Goal: Task Accomplishment & Management: Complete application form

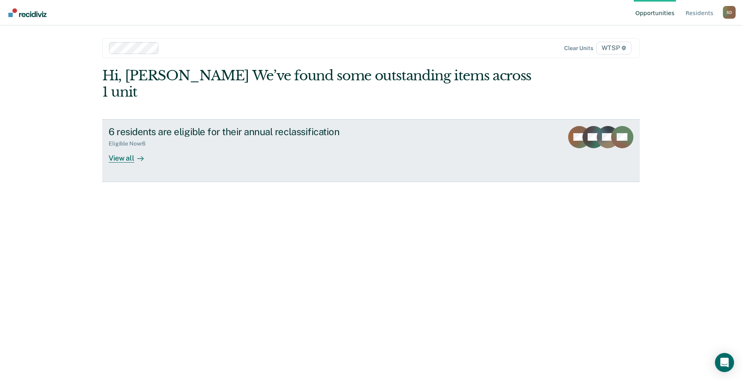
click at [123, 147] on div "View all" at bounding box center [131, 155] width 45 height 16
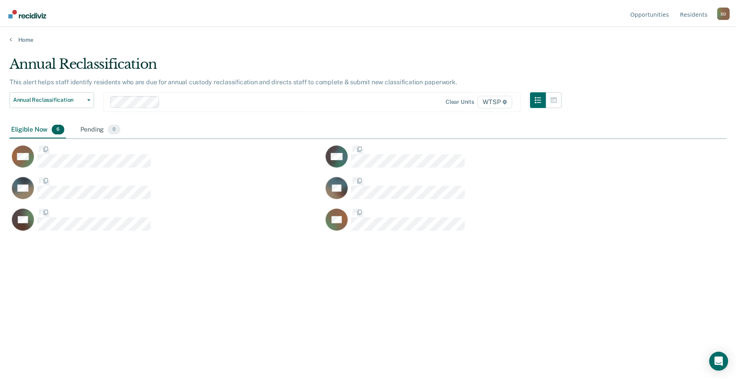
scroll to position [260, 717]
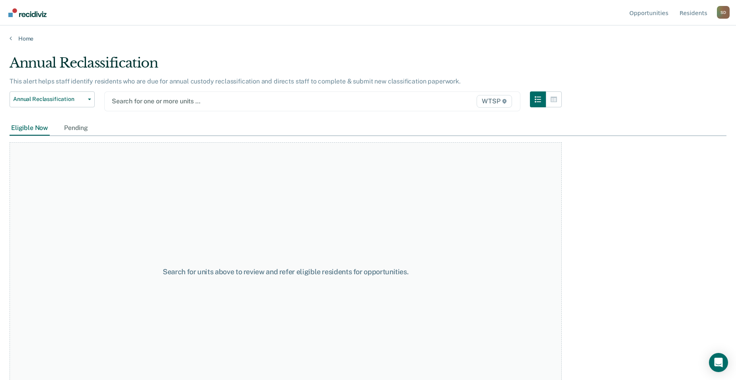
drag, startPoint x: 146, startPoint y: 102, endPoint x: 140, endPoint y: 101, distance: 6.8
click at [146, 101] on div at bounding box center [252, 101] width 280 height 9
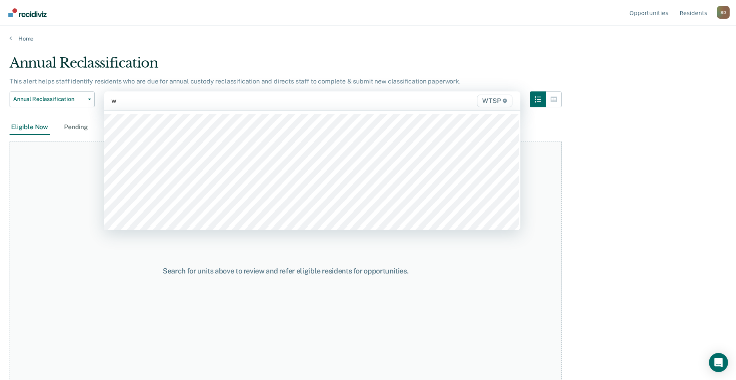
type input "wt"
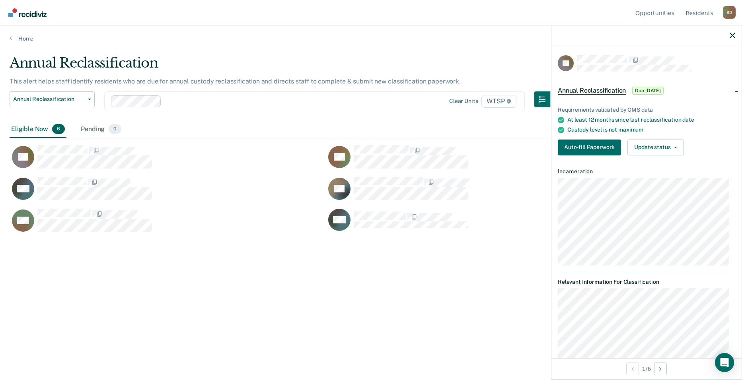
click at [592, 138] on div "Requirements validated by OMS data At least 12 months since last reclassificati…" at bounding box center [646, 128] width 190 height 68
click at [595, 142] on button "Auto-fill Paperwork" at bounding box center [589, 148] width 63 height 16
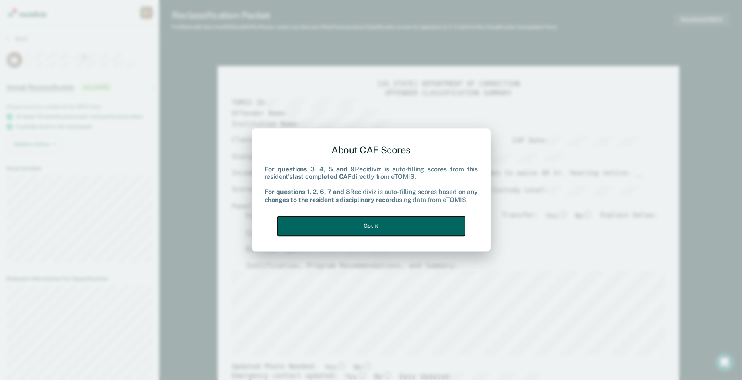
click at [425, 235] on button "Got it" at bounding box center [371, 225] width 188 height 19
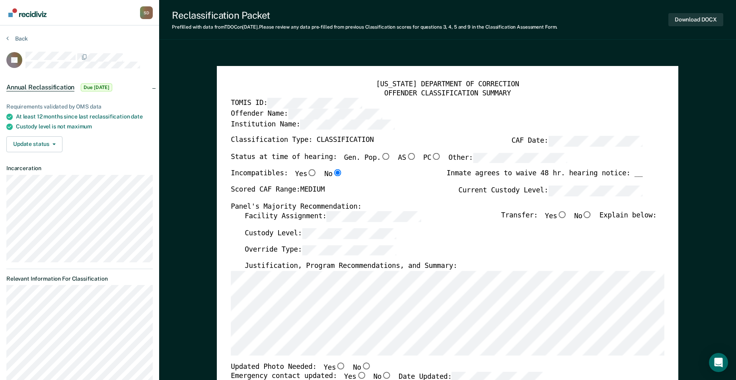
click at [423, 232] on div "Custody Level:" at bounding box center [451, 236] width 412 height 17
click at [592, 216] on input "No" at bounding box center [588, 215] width 10 height 7
type textarea "x"
radio input "true"
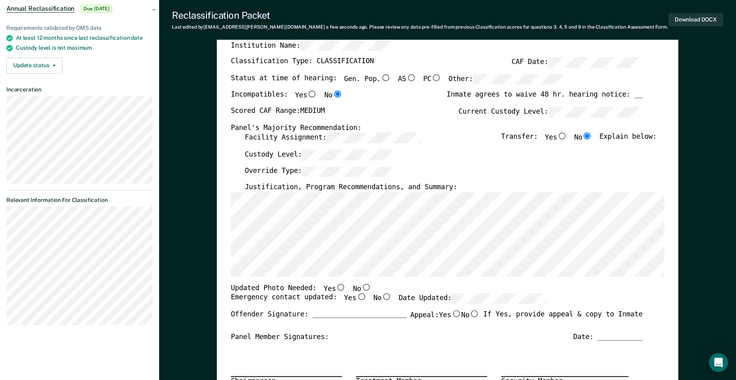
scroll to position [80, 0]
click at [361, 288] on input "No" at bounding box center [366, 286] width 10 height 7
type textarea "x"
radio input "true"
click at [357, 297] on input "Yes" at bounding box center [362, 296] width 10 height 7
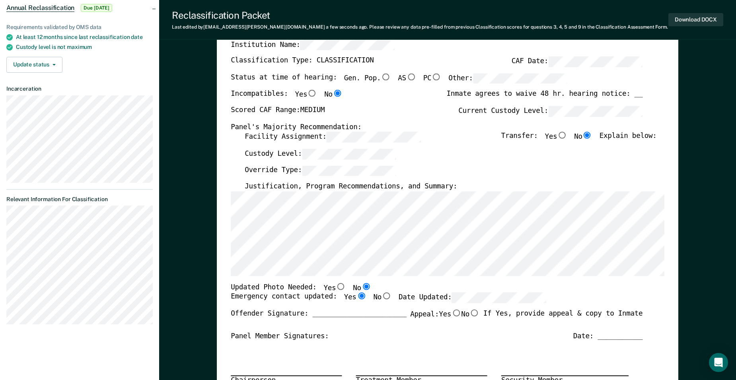
type textarea "x"
radio input "true"
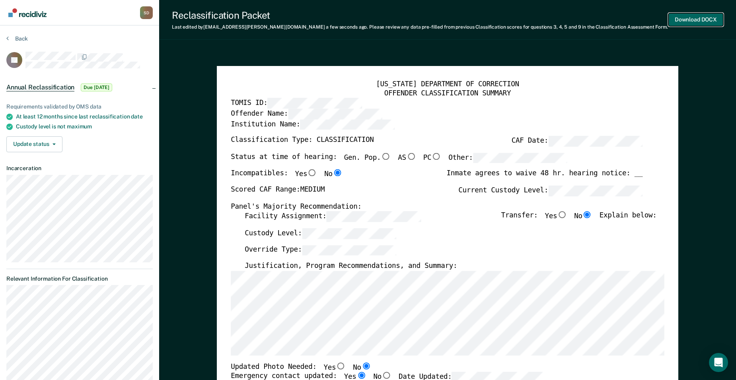
click at [690, 19] on button "Download DOCX" at bounding box center [695, 19] width 55 height 13
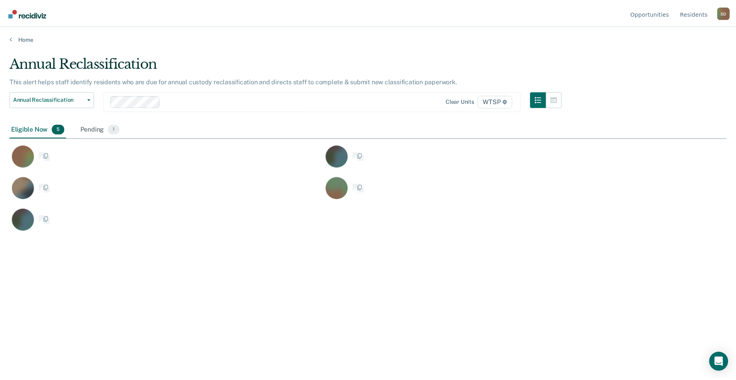
scroll to position [260, 717]
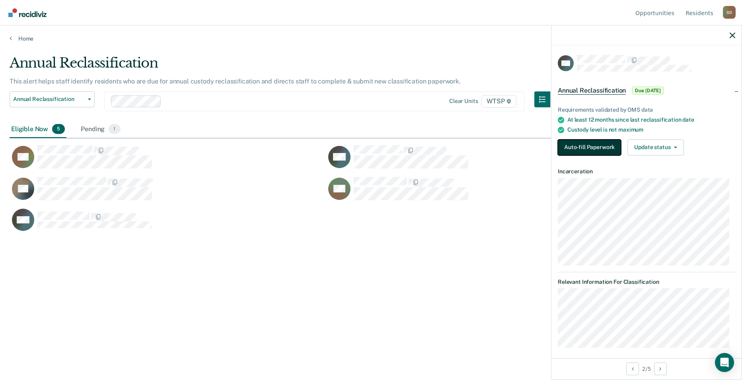
click at [614, 145] on button "Auto-fill Paperwork" at bounding box center [589, 148] width 63 height 16
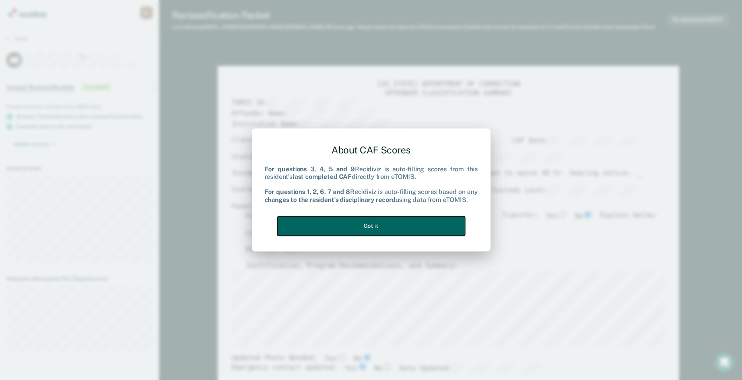
click at [374, 230] on button "Got it" at bounding box center [371, 225] width 188 height 19
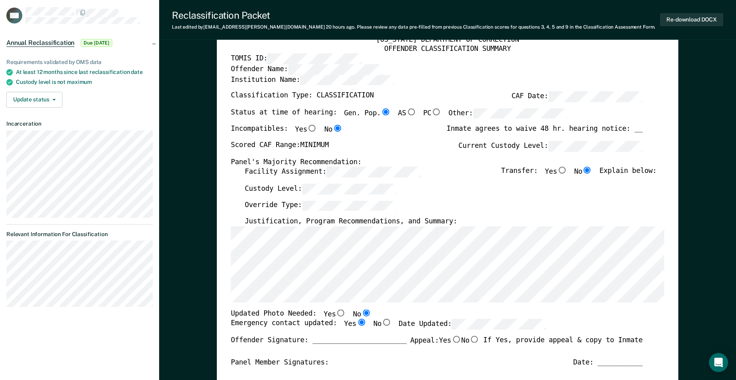
scroll to position [119, 0]
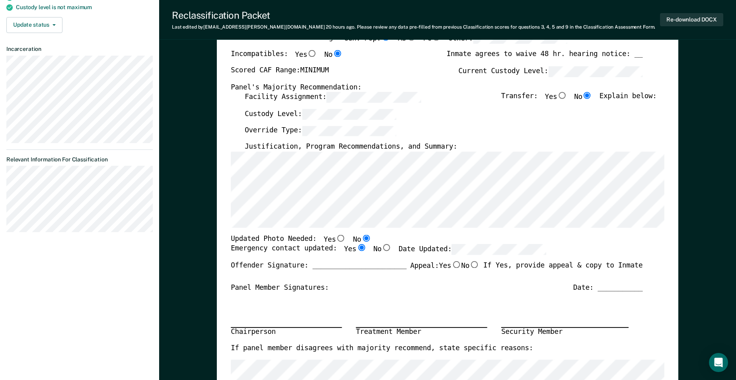
click at [386, 248] on div "Emergency contact updated: Yes No Date Updated:" at bounding box center [389, 253] width 316 height 17
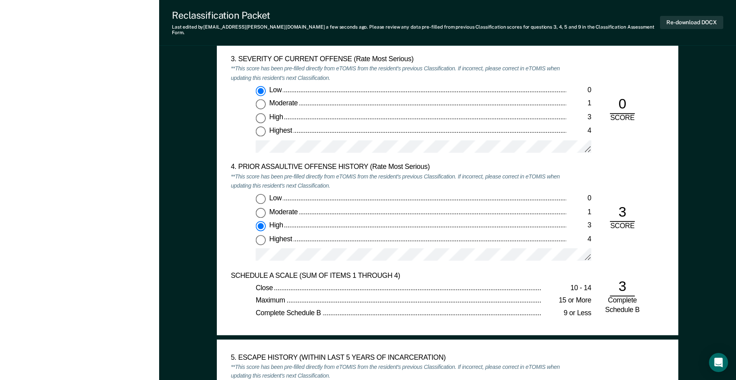
scroll to position [875, 0]
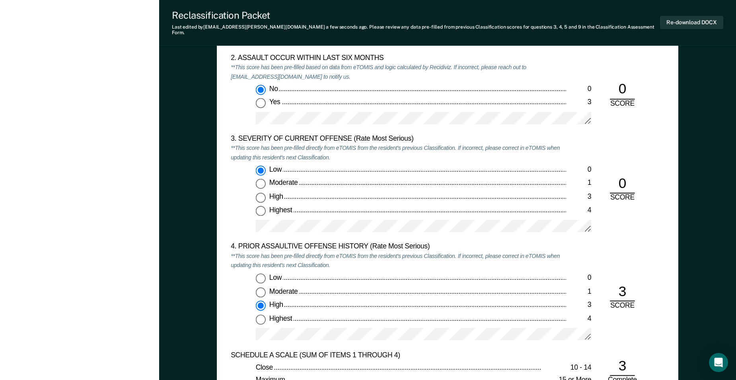
click at [259, 193] on input "High 3" at bounding box center [261, 198] width 10 height 10
type textarea "x"
radio input "false"
radio input "true"
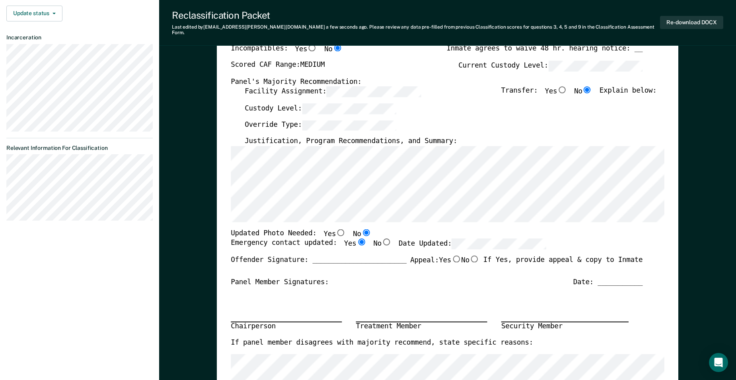
scroll to position [80, 0]
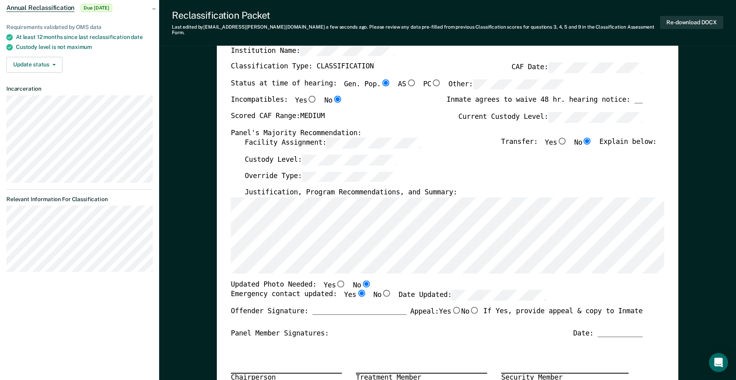
click at [263, 146] on div "[US_STATE] DEPARTMENT OF CORRECTION OFFENDER CLASSIFICATION SUMMARY TOMIS ID: O…" at bounding box center [448, 287] width 434 height 563
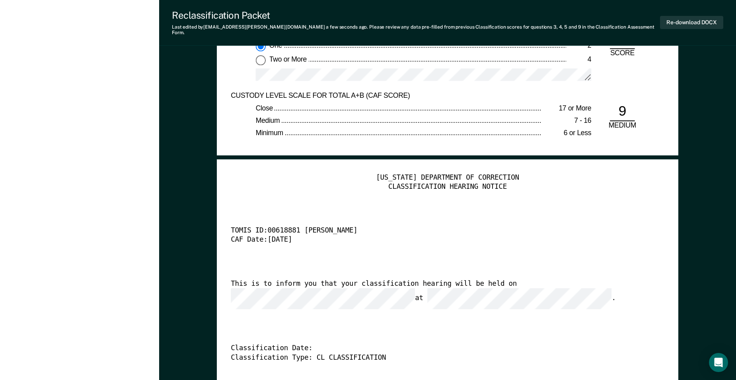
scroll to position [1870, 0]
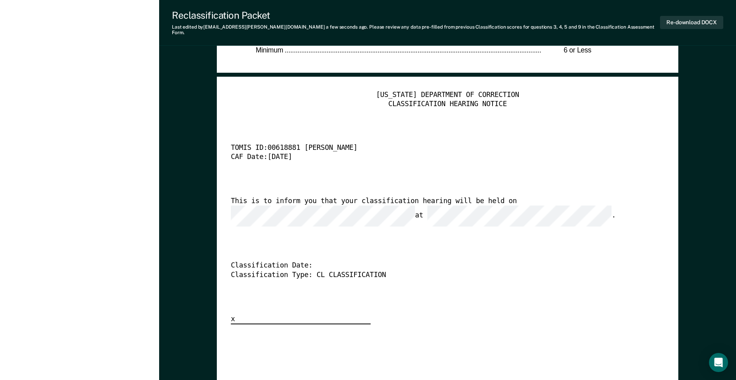
click at [421, 201] on div "This is to inform you that your classification hearing will be held on at ." at bounding box center [437, 212] width 412 height 30
click at [376, 207] on div "This is to inform you that your classification hearing will be held on at ." at bounding box center [437, 212] width 412 height 30
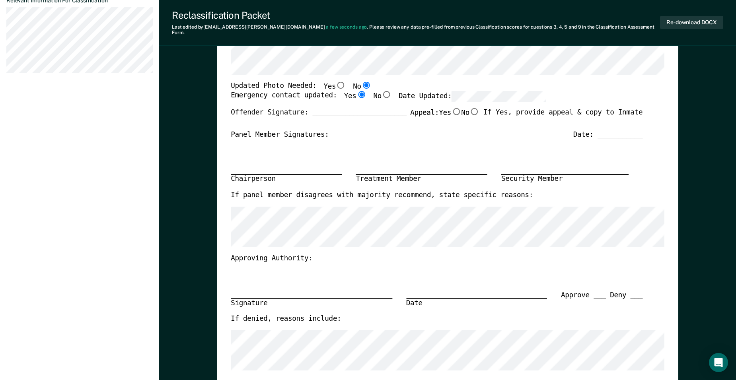
scroll to position [0, 0]
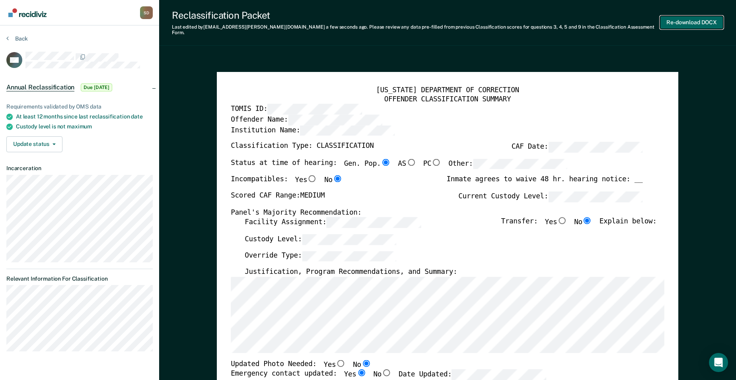
click at [682, 17] on button "Re-download DOCX" at bounding box center [691, 22] width 63 height 13
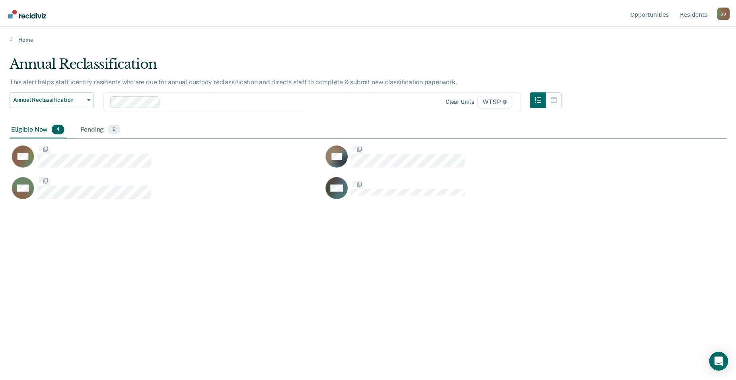
scroll to position [260, 717]
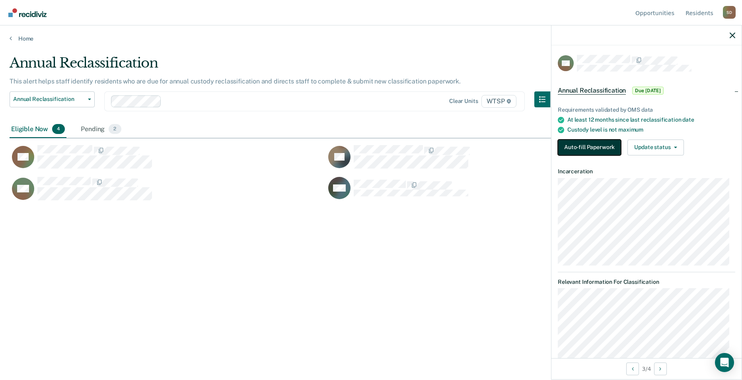
click at [602, 148] on button "Auto-fill Paperwork" at bounding box center [589, 148] width 63 height 16
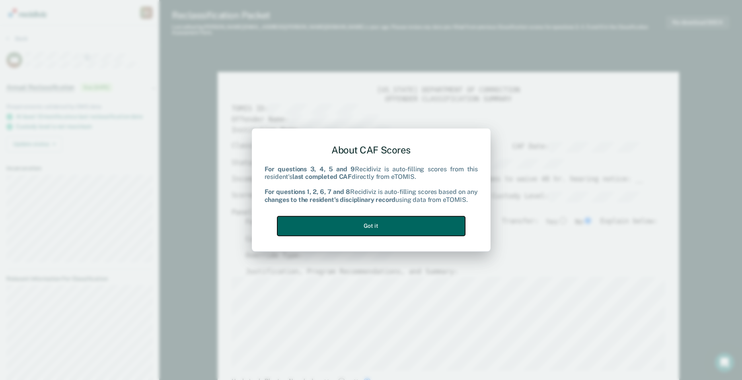
click at [390, 223] on button "Got it" at bounding box center [371, 225] width 188 height 19
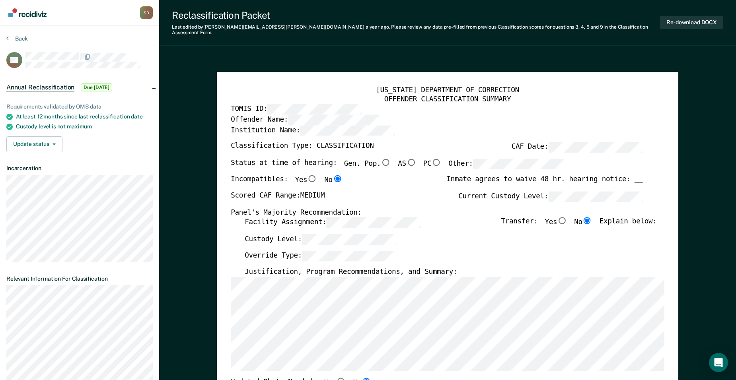
click at [252, 236] on label "Custody Level:" at bounding box center [321, 239] width 152 height 11
click at [381, 159] on input "Gen. Pop." at bounding box center [386, 162] width 10 height 7
type textarea "x"
radio input "true"
type textarea "x"
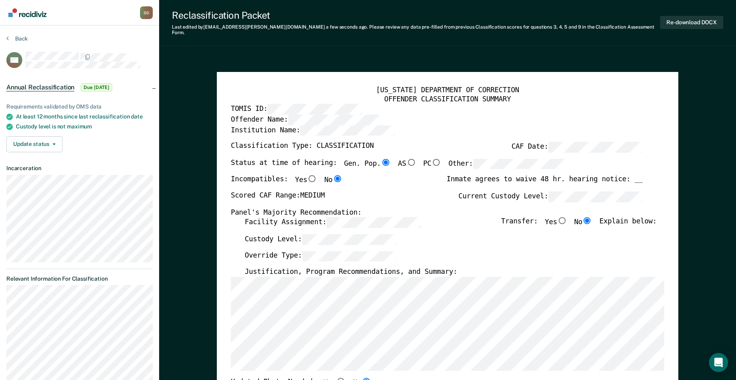
radio input "false"
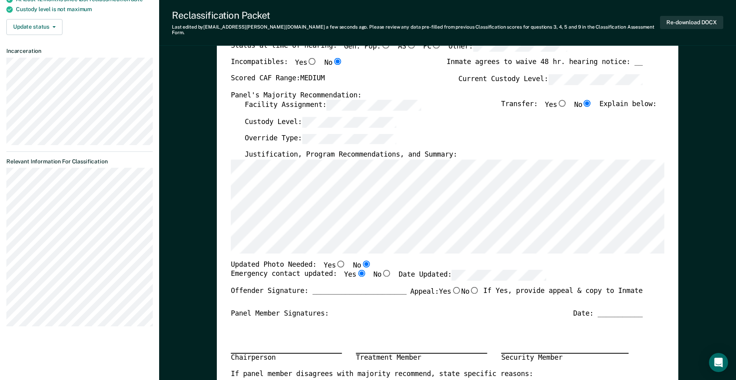
scroll to position [199, 0]
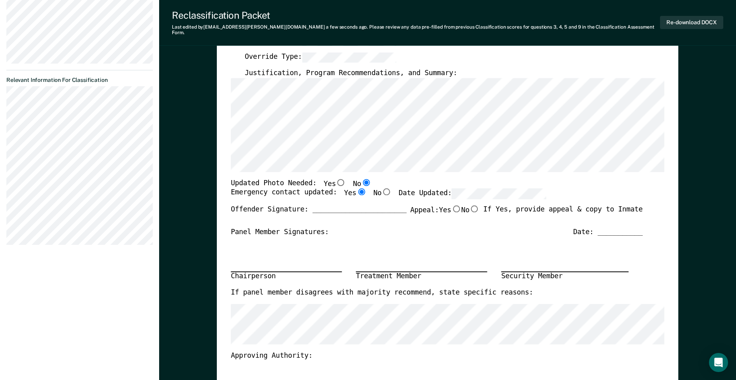
click at [387, 196] on div "Emergency contact updated: Yes No Date Updated:" at bounding box center [389, 197] width 316 height 17
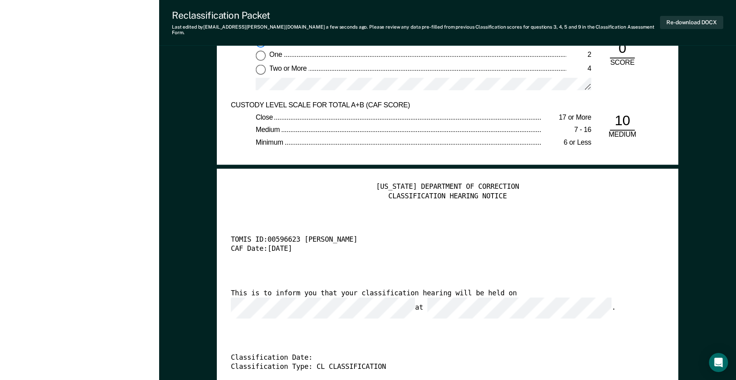
scroll to position [1791, 0]
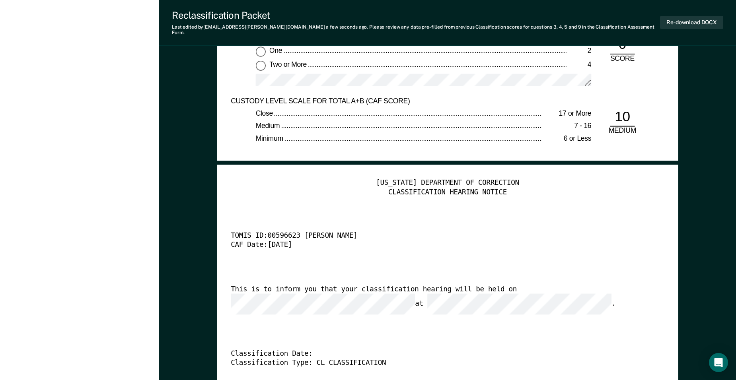
click at [431, 285] on div "This is to inform you that your classification hearing will be held on at ." at bounding box center [437, 300] width 412 height 30
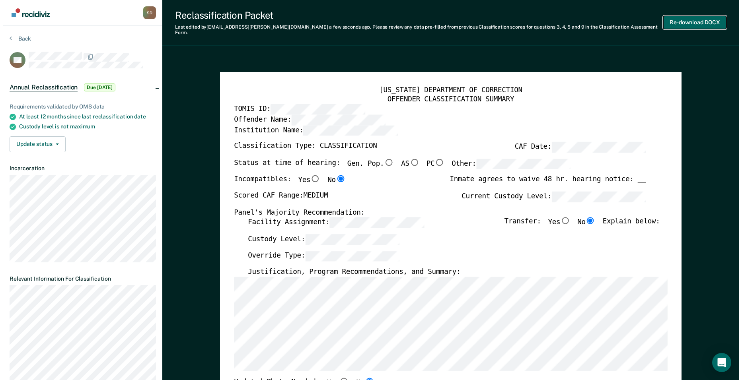
scroll to position [0, 0]
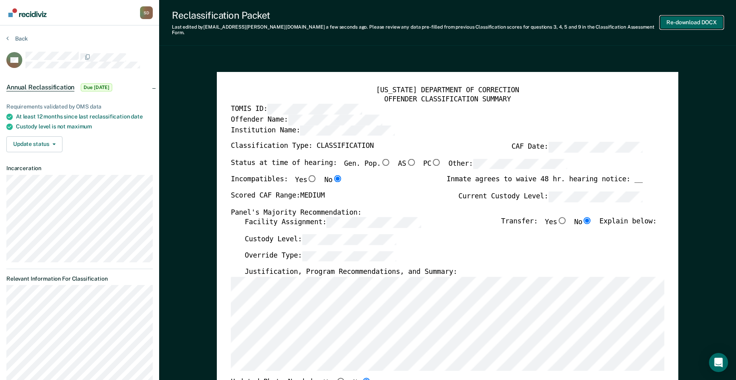
click at [694, 22] on button "Re-download DOCX" at bounding box center [691, 22] width 63 height 13
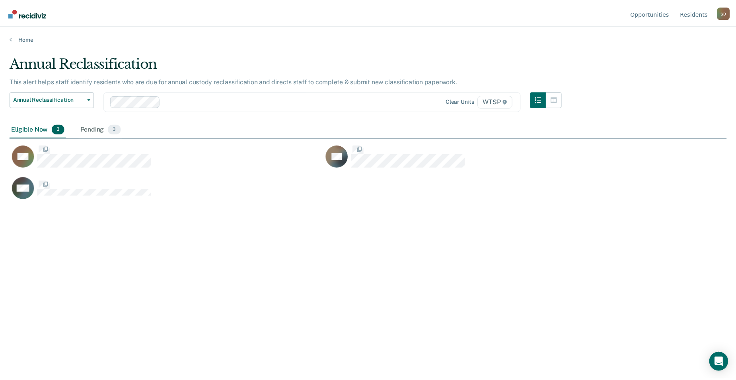
scroll to position [260, 717]
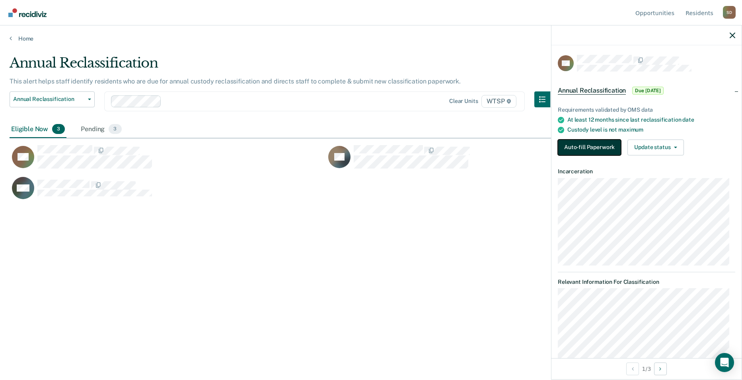
click at [598, 148] on button "Auto-fill Paperwork" at bounding box center [589, 148] width 63 height 16
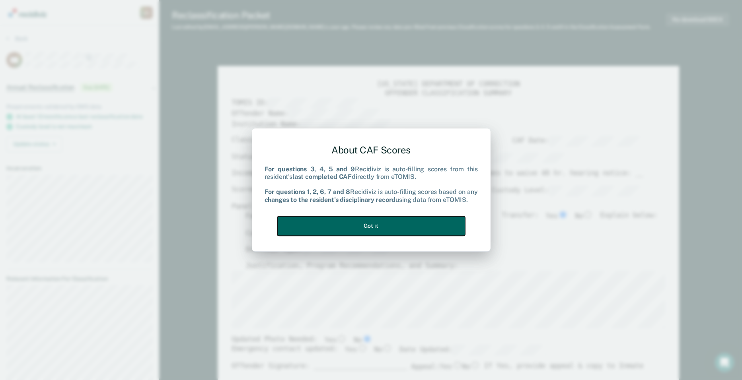
click at [366, 227] on button "Got it" at bounding box center [371, 225] width 188 height 19
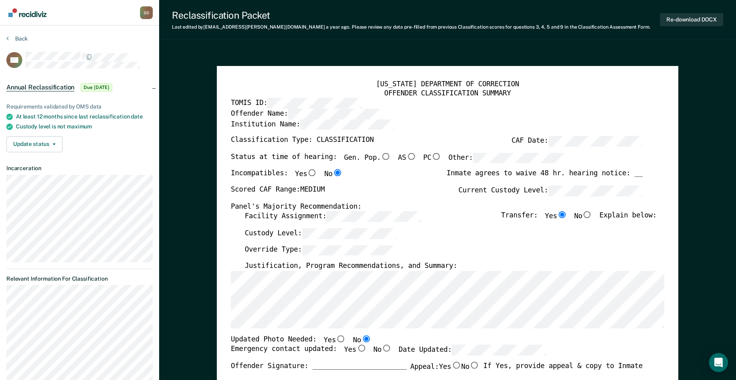
click at [592, 215] on input "No" at bounding box center [588, 215] width 10 height 7
type textarea "x"
radio input "false"
radio input "true"
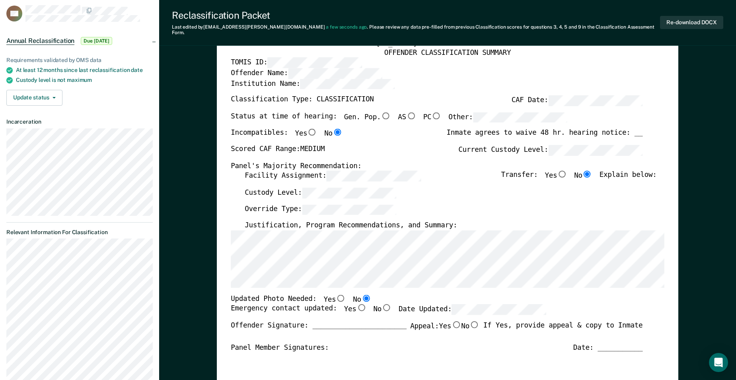
scroll to position [119, 0]
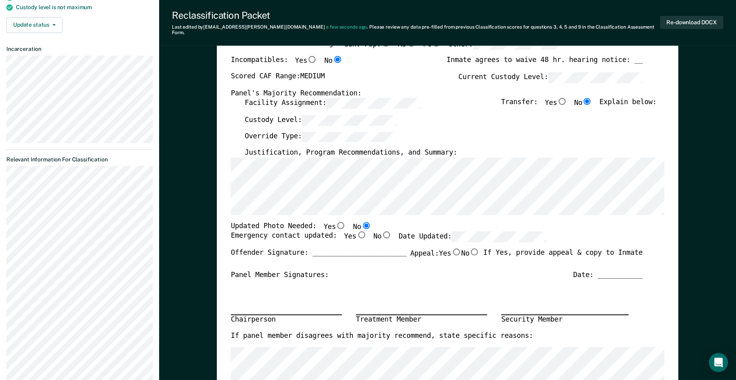
drag, startPoint x: 348, startPoint y: 231, endPoint x: 362, endPoint y: 229, distance: 13.7
click at [357, 232] on input "Yes" at bounding box center [362, 235] width 10 height 7
type textarea "x"
radio input "true"
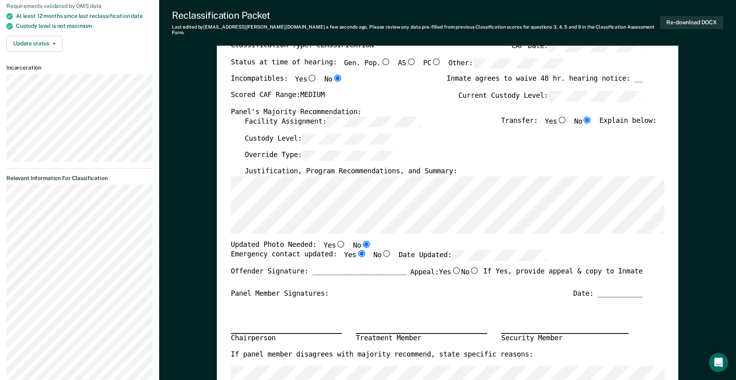
scroll to position [0, 0]
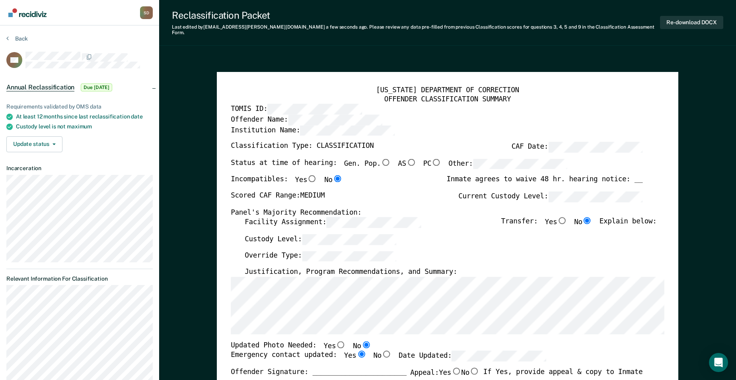
click at [399, 164] on div "Status at time of hearing: Gen. Pop. AS PC Other:" at bounding box center [399, 167] width 337 height 17
click at [381, 159] on input "Gen. Pop." at bounding box center [386, 162] width 10 height 7
type textarea "x"
radio input "true"
type textarea "x"
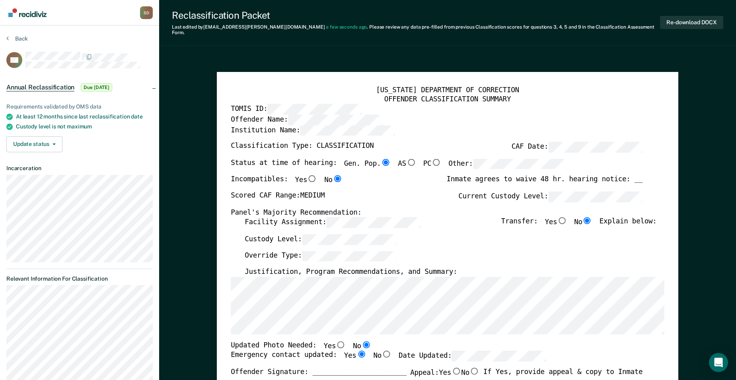
radio input "false"
click at [381, 159] on input "Gen. Pop." at bounding box center [386, 162] width 10 height 7
type textarea "x"
radio input "true"
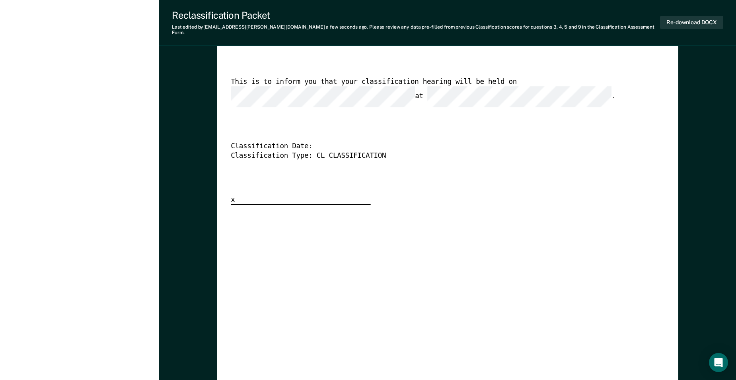
scroll to position [1870, 0]
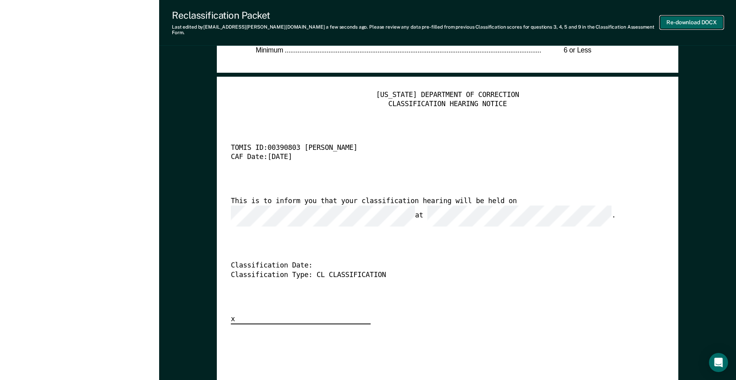
click at [698, 21] on button "Re-download DOCX" at bounding box center [691, 22] width 63 height 13
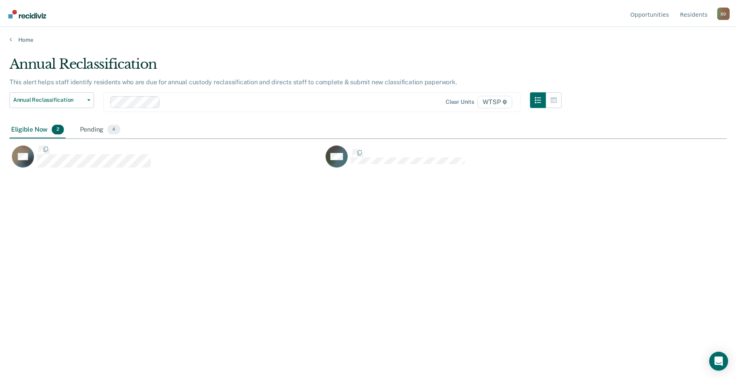
scroll to position [260, 717]
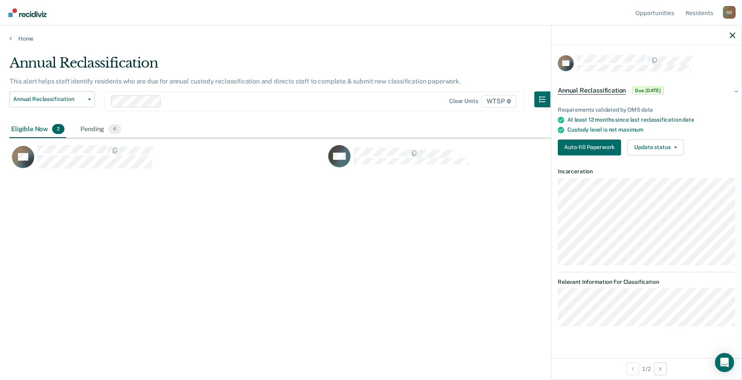
click at [596, 156] on div "Requirements validated by OMS data At least 12 months since last reclassificati…" at bounding box center [646, 128] width 190 height 68
click at [594, 149] on button "Auto-fill Paperwork" at bounding box center [589, 148] width 63 height 16
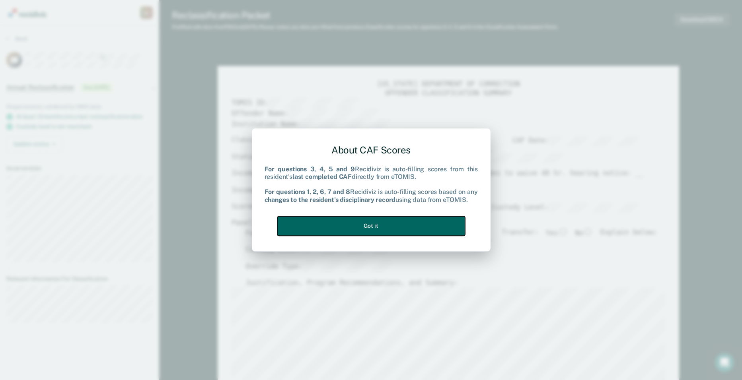
click at [418, 222] on button "Got it" at bounding box center [371, 225] width 188 height 19
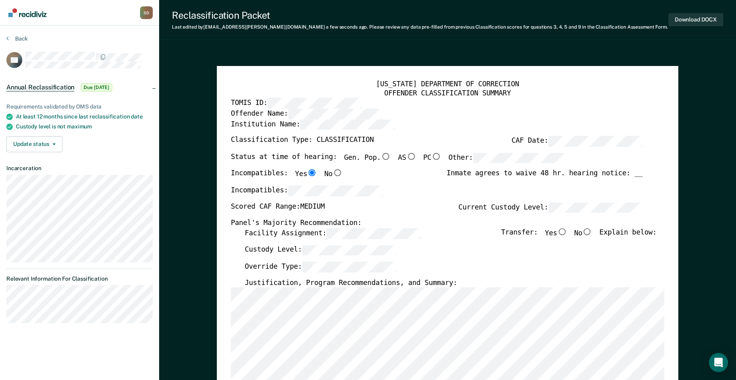
click at [592, 233] on input "No" at bounding box center [588, 231] width 10 height 7
type textarea "x"
radio input "true"
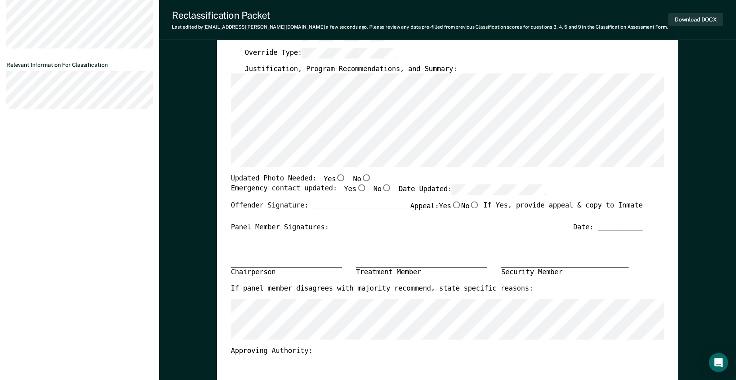
scroll to position [239, 0]
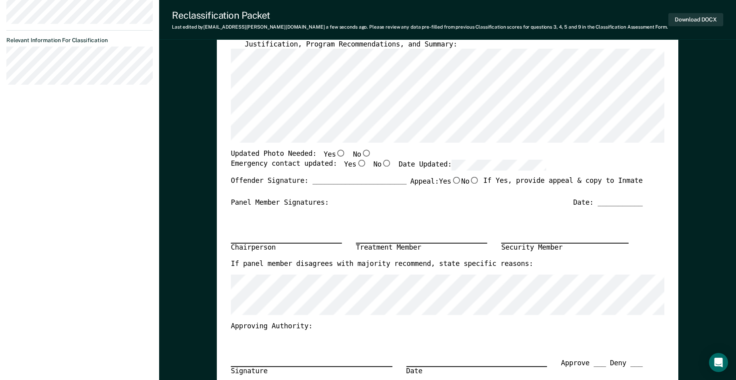
click at [361, 154] on input "No" at bounding box center [366, 153] width 10 height 7
type textarea "x"
radio input "true"
drag, startPoint x: 353, startPoint y: 164, endPoint x: 417, endPoint y: 166, distance: 63.3
click at [357, 163] on input "Yes" at bounding box center [362, 163] width 10 height 7
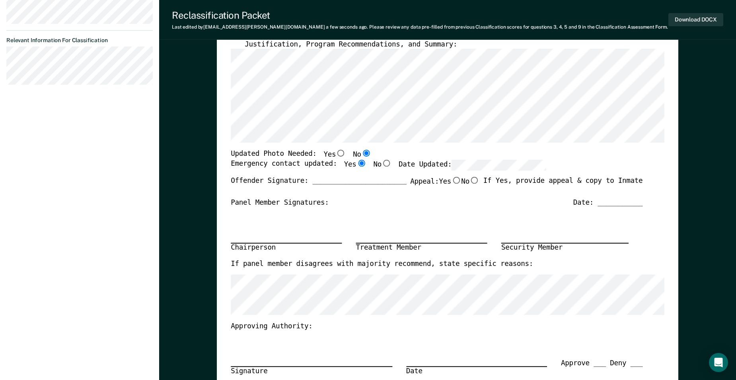
type textarea "x"
radio input "true"
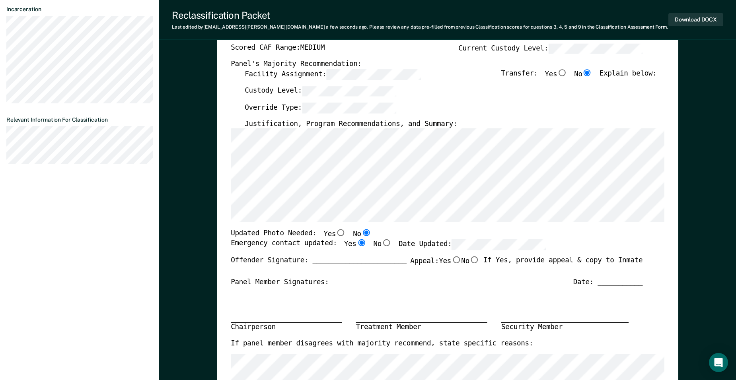
scroll to position [0, 0]
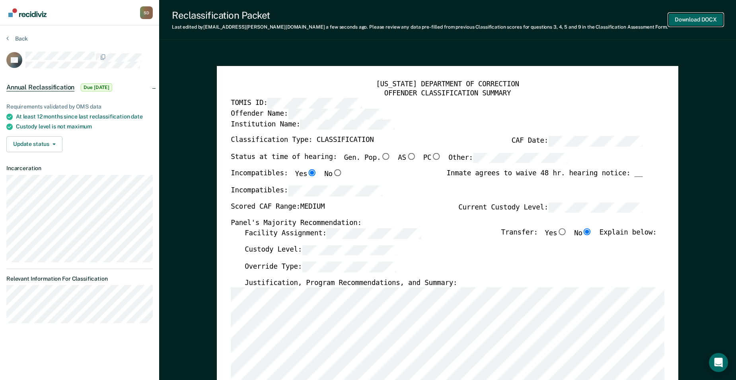
click at [700, 19] on button "Download DOCX" at bounding box center [695, 19] width 55 height 13
type textarea "x"
